Goal: Task Accomplishment & Management: Manage account settings

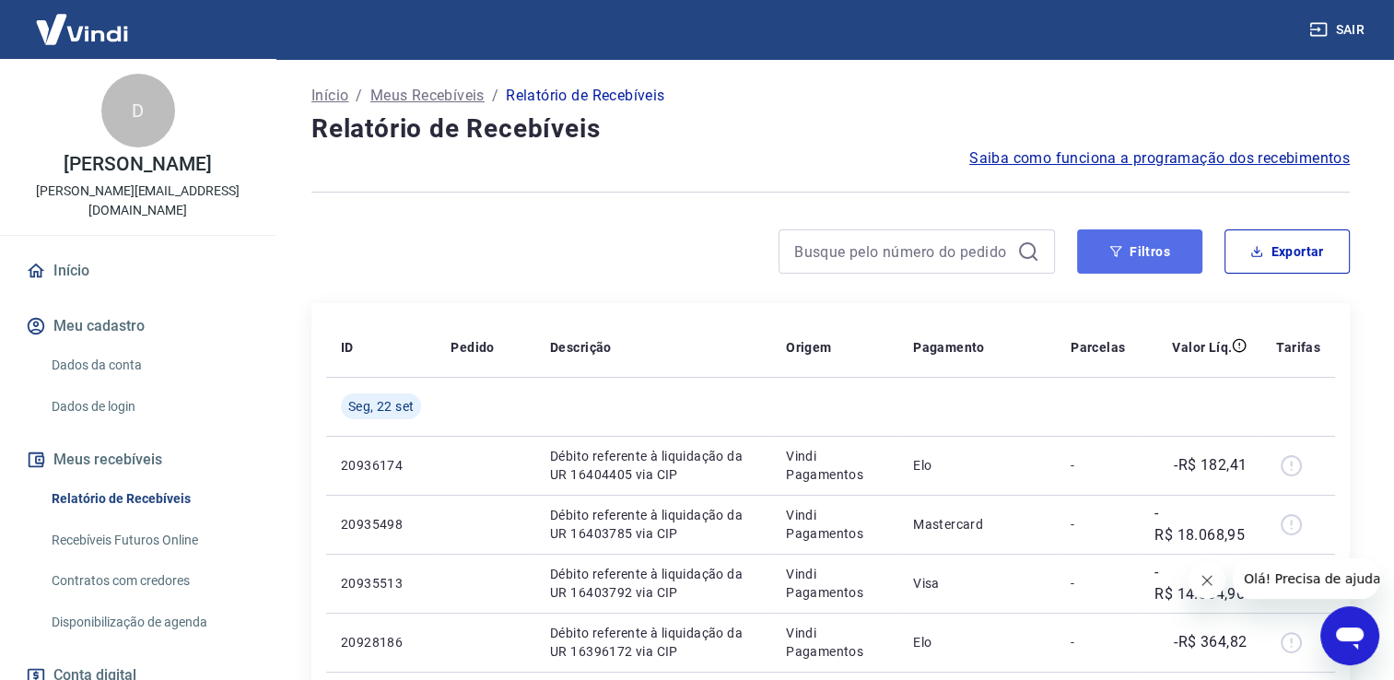
click at [1091, 263] on button "Filtros" at bounding box center [1139, 251] width 125 height 44
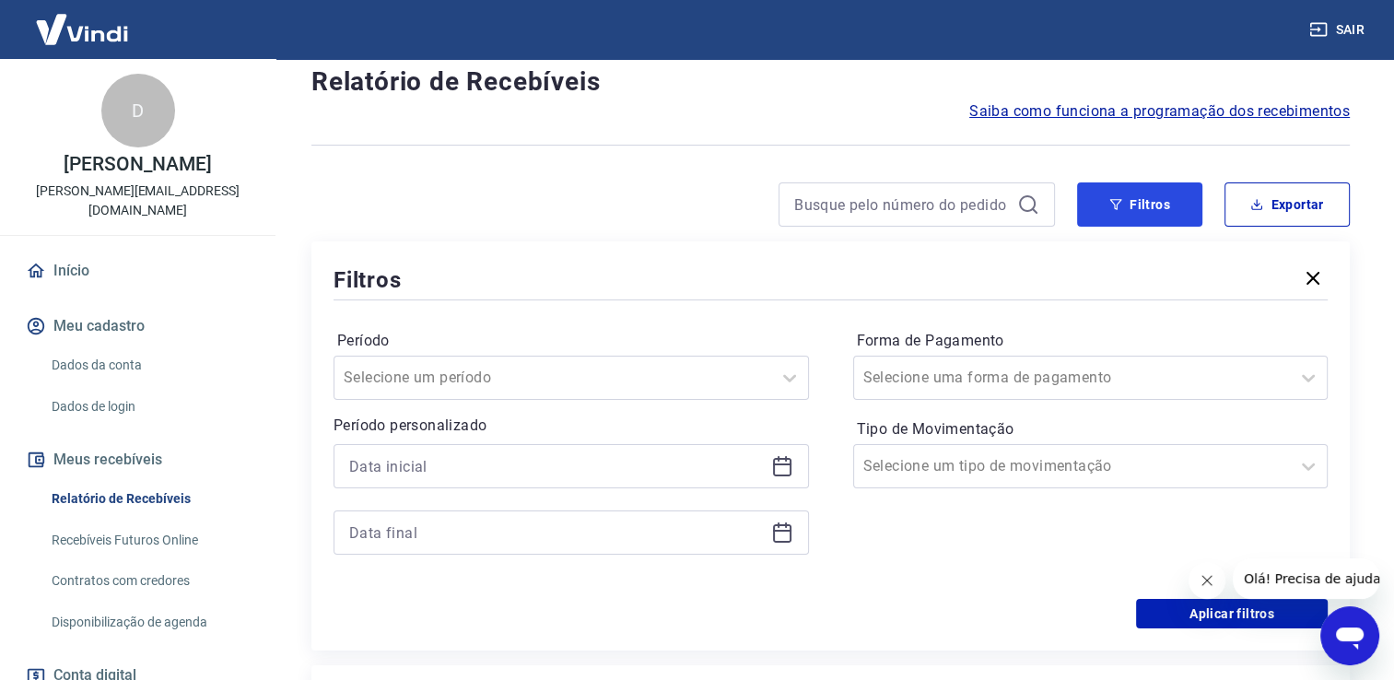
scroll to position [92, 0]
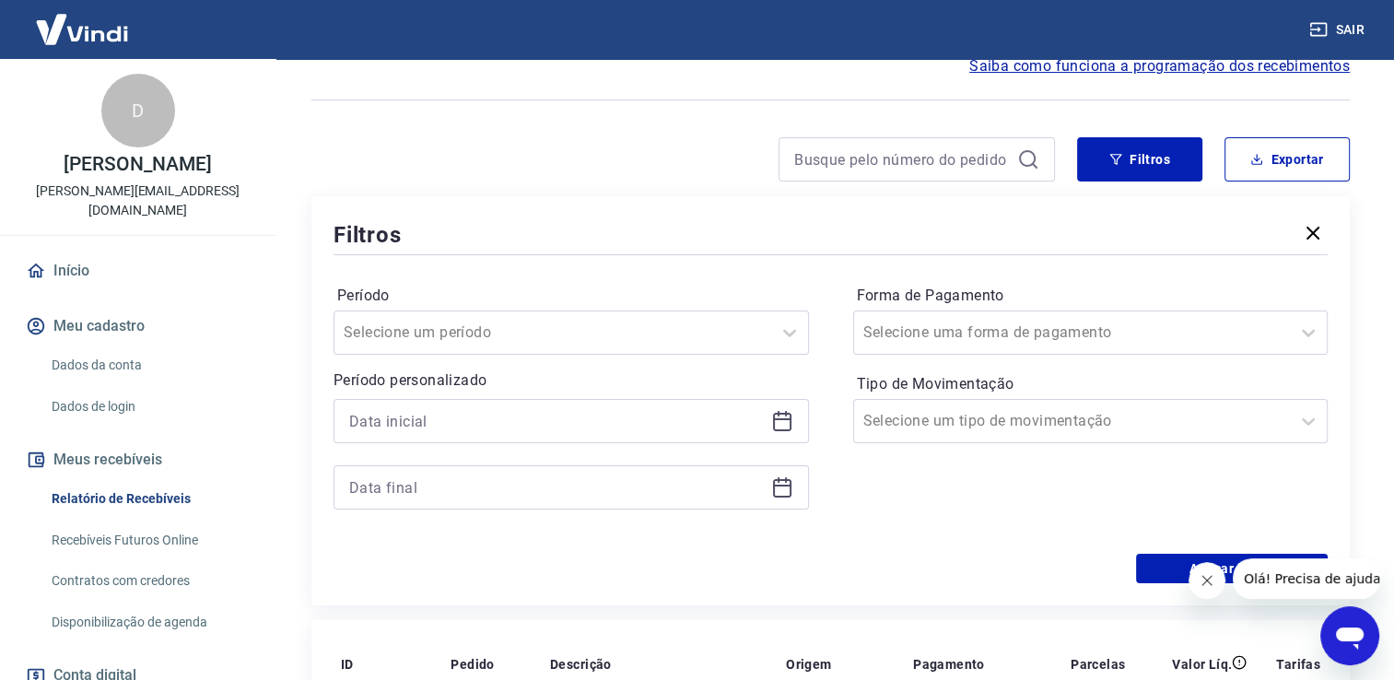
click at [491, 393] on div "Período personalizado" at bounding box center [572, 440] width 476 height 140
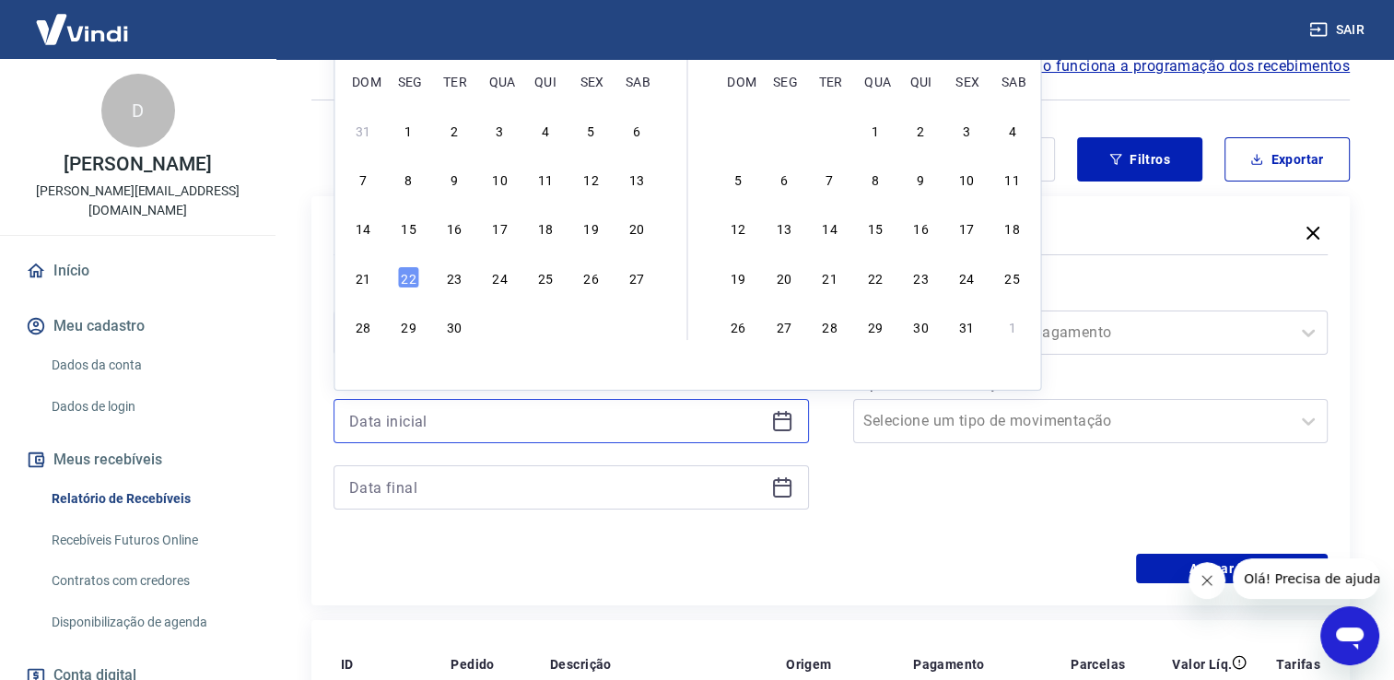
click at [485, 410] on input at bounding box center [556, 421] width 415 height 28
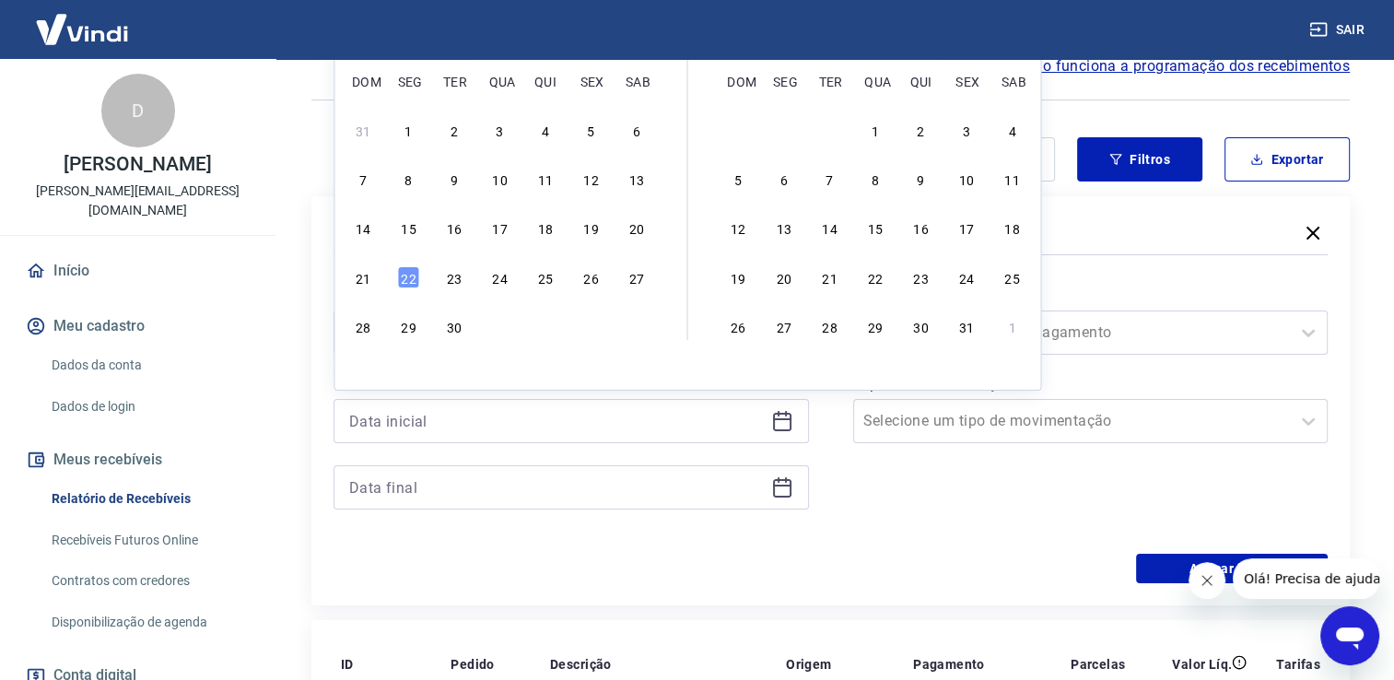
drag, startPoint x: 546, startPoint y: 230, endPoint x: 448, endPoint y: 363, distance: 164.8
click at [546, 230] on div "18" at bounding box center [546, 228] width 22 height 22
type input "[DATE]"
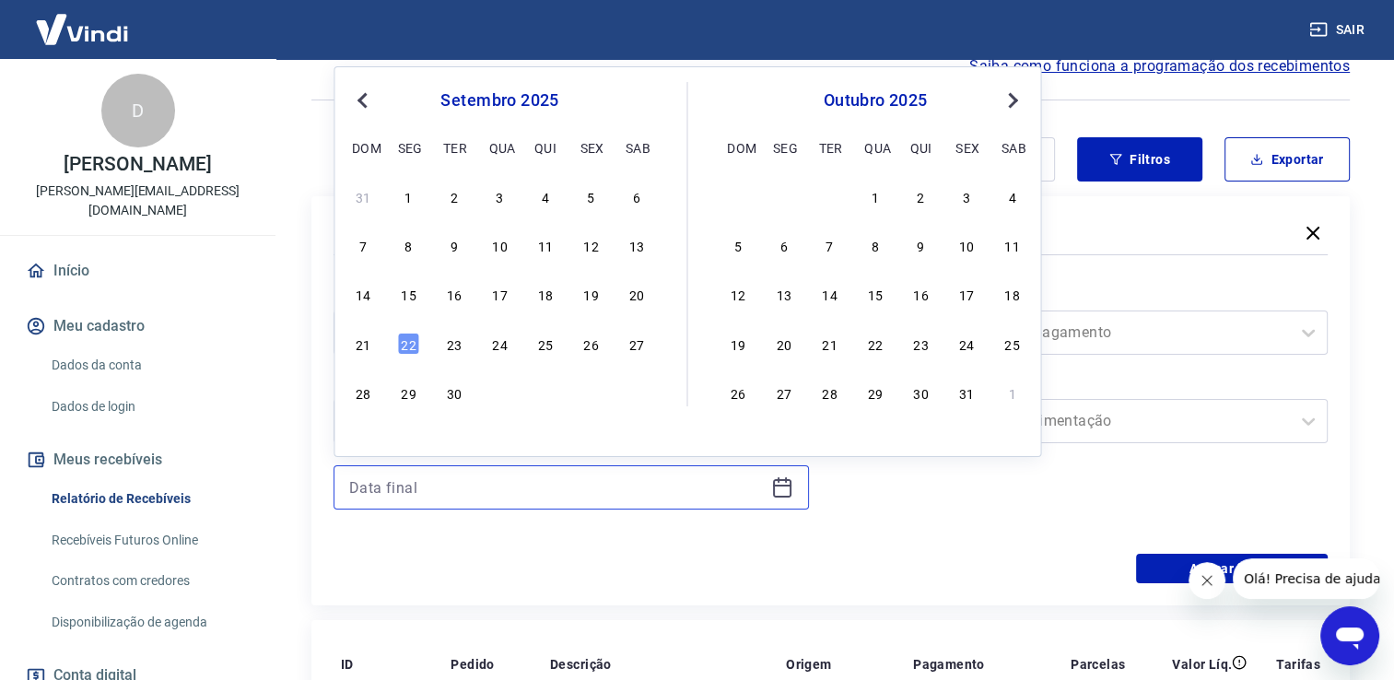
click at [444, 490] on input at bounding box center [556, 488] width 415 height 28
click at [417, 345] on div "22" at bounding box center [409, 344] width 22 height 22
type input "[DATE]"
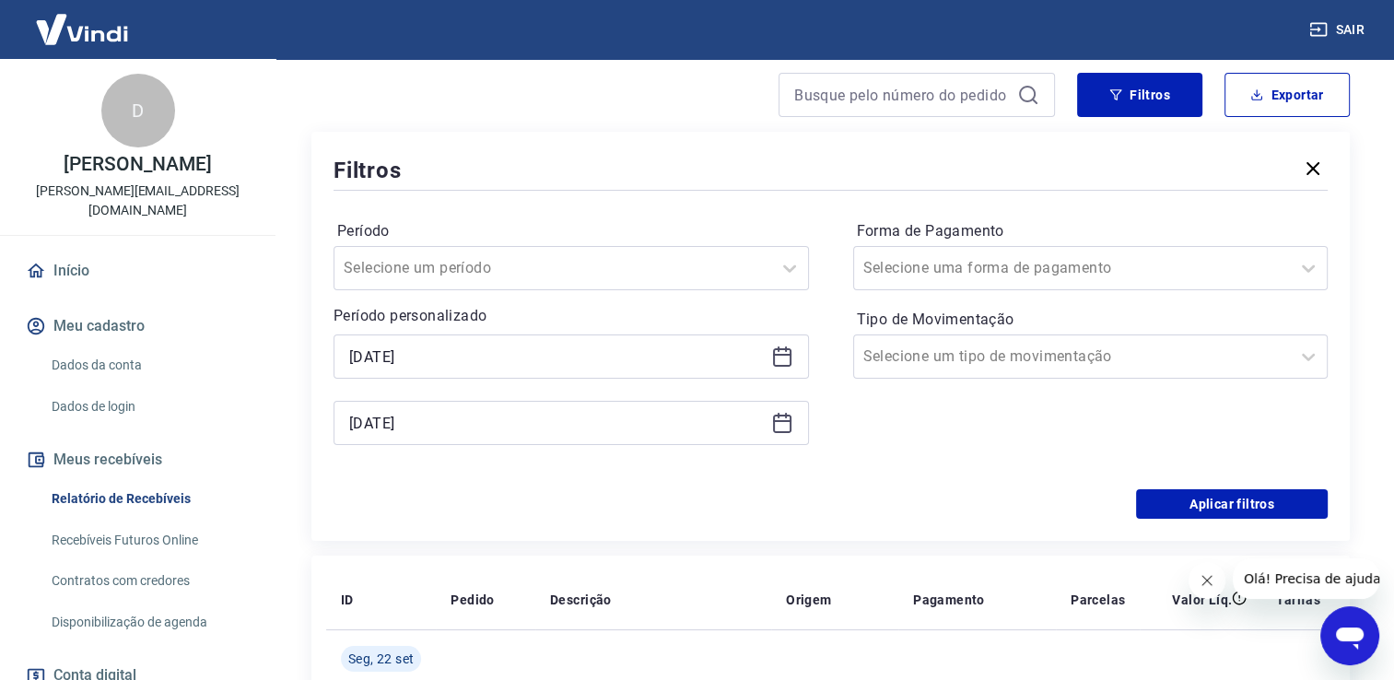
scroll to position [369, 0]
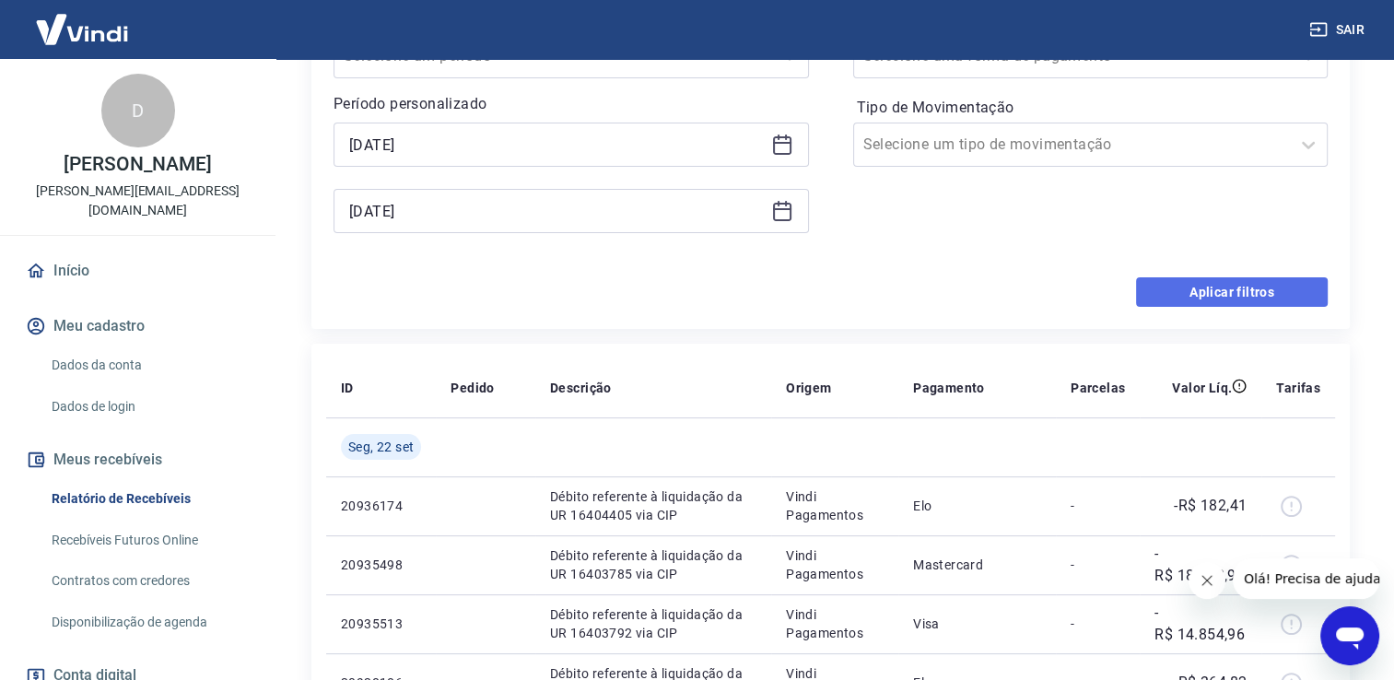
click at [1187, 304] on button "Aplicar filtros" at bounding box center [1232, 291] width 192 height 29
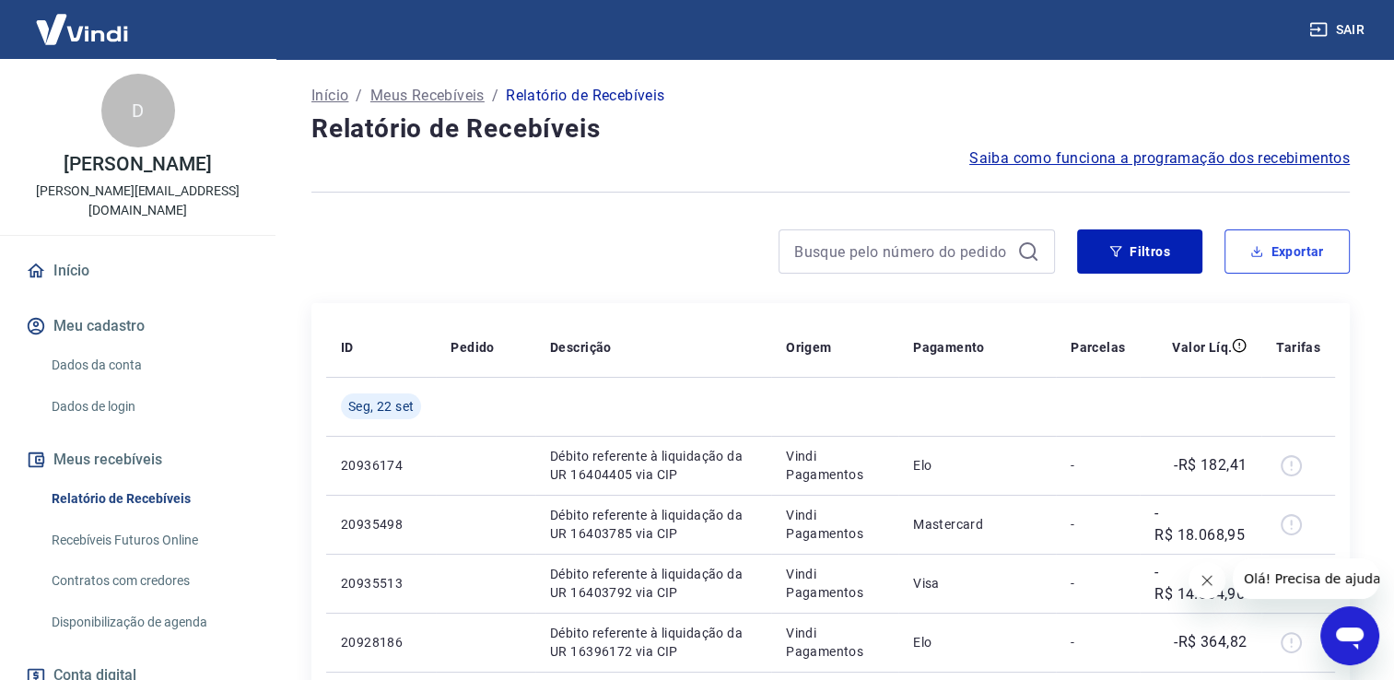
click at [1298, 265] on button "Exportar" at bounding box center [1287, 251] width 125 height 44
type input "[DATE]"
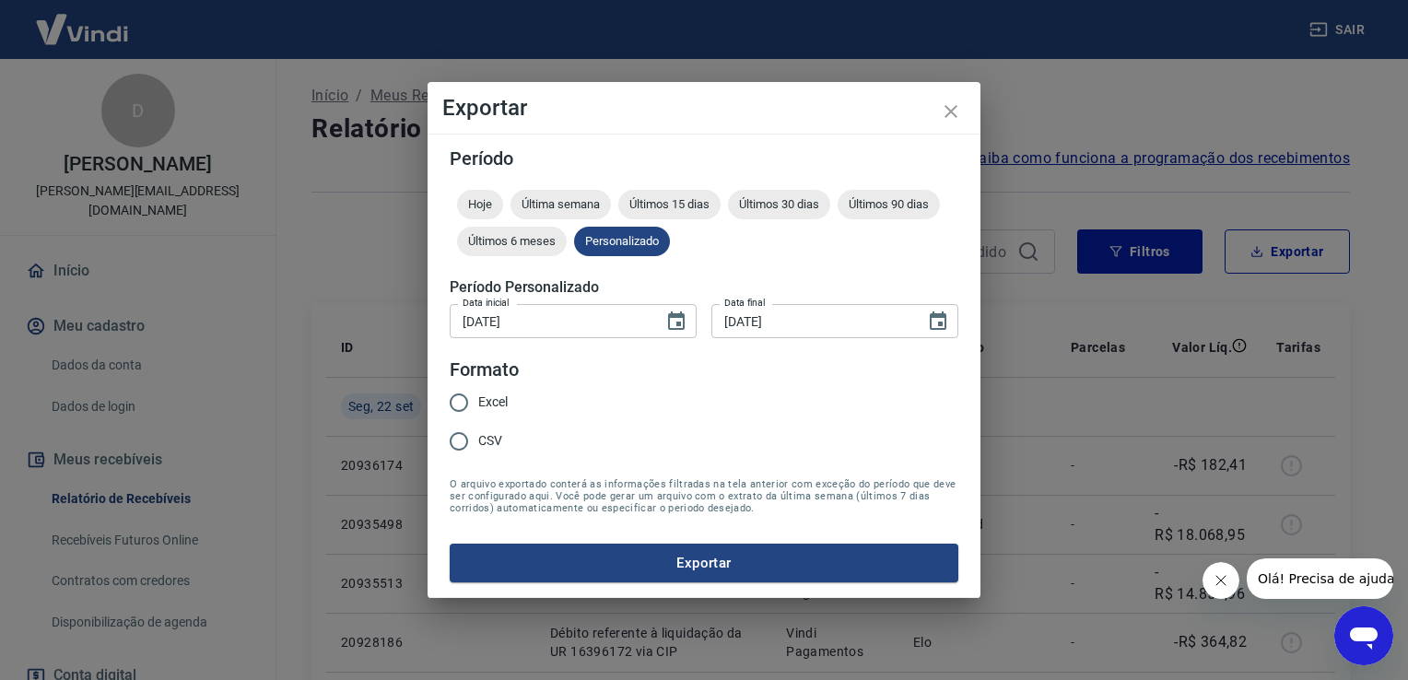
drag, startPoint x: 501, startPoint y: 406, endPoint x: 538, endPoint y: 413, distance: 37.4
click at [502, 406] on span "Excel" at bounding box center [492, 402] width 29 height 19
click at [478, 406] on input "Excel" at bounding box center [459, 402] width 39 height 39
radio input "true"
drag, startPoint x: 718, startPoint y: 561, endPoint x: 787, endPoint y: 566, distance: 69.3
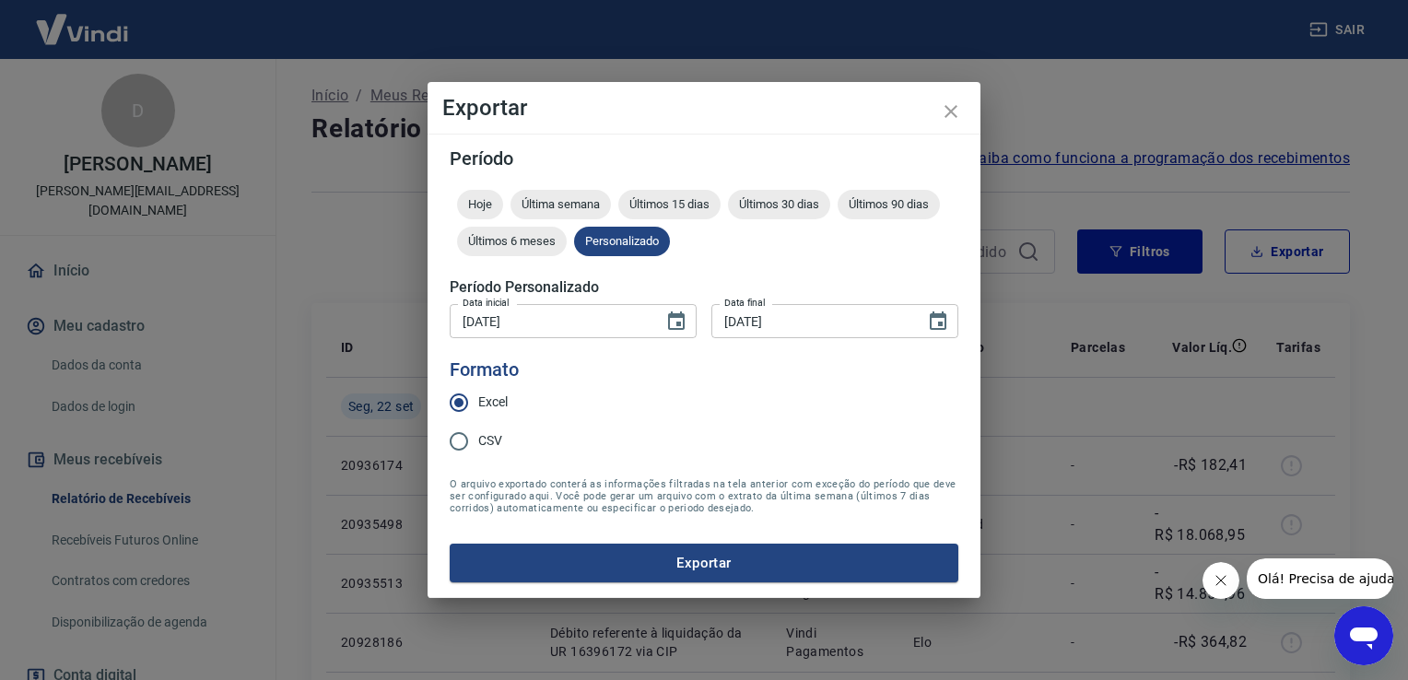
click at [719, 561] on button "Exportar" at bounding box center [704, 563] width 509 height 39
